Goal: Task Accomplishment & Management: Complete application form

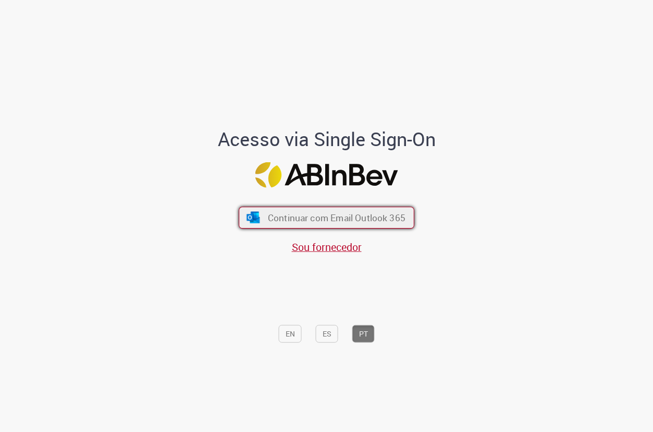
click at [367, 212] on span "Continuar com Email Outlook 365" at bounding box center [337, 218] width 138 height 12
